Goal: Information Seeking & Learning: Learn about a topic

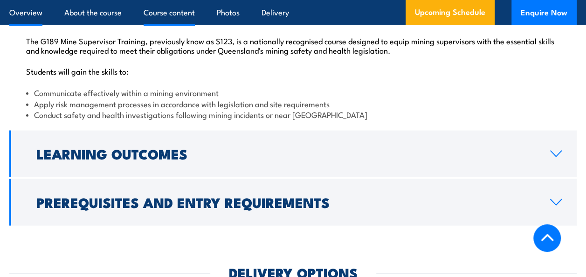
click at [26, 14] on link "Overview" at bounding box center [25, 12] width 33 height 25
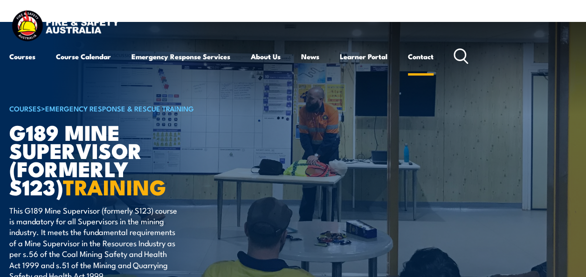
click at [421, 55] on link "Contact" at bounding box center [421, 56] width 26 height 22
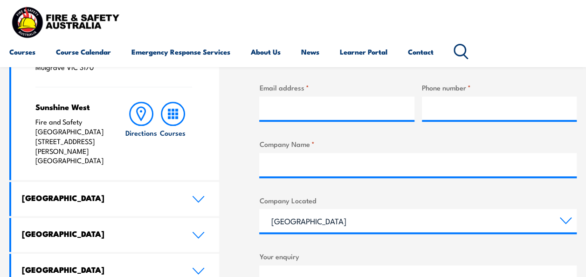
scroll to position [420, 0]
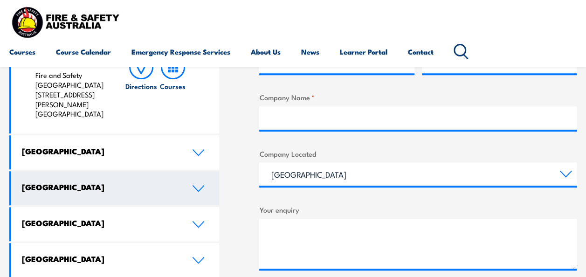
click at [192, 174] on link "Queensland" at bounding box center [115, 188] width 208 height 34
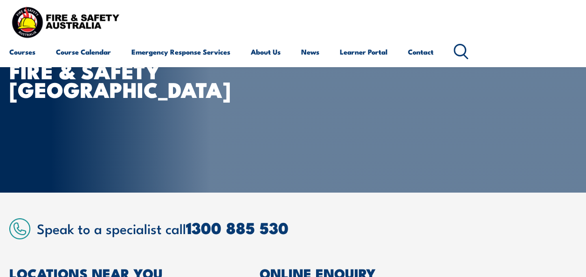
scroll to position [0, 0]
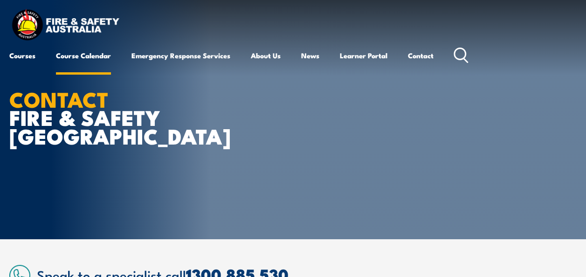
click at [94, 58] on link "Course Calendar" at bounding box center [83, 55] width 55 height 22
click at [94, 53] on link "Course Calendar" at bounding box center [83, 55] width 55 height 22
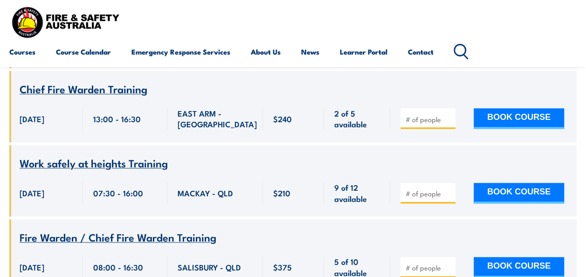
scroll to position [513, 0]
